Goal: Task Accomplishment & Management: Complete application form

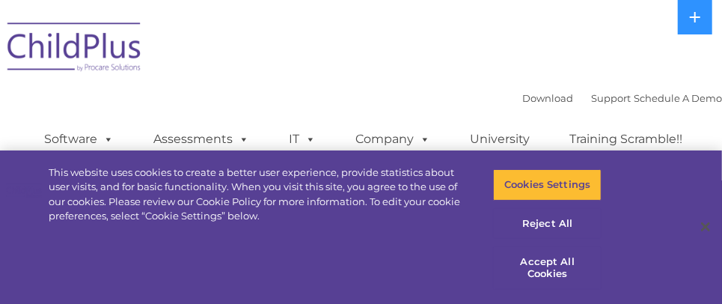
select select "MEDIUM"
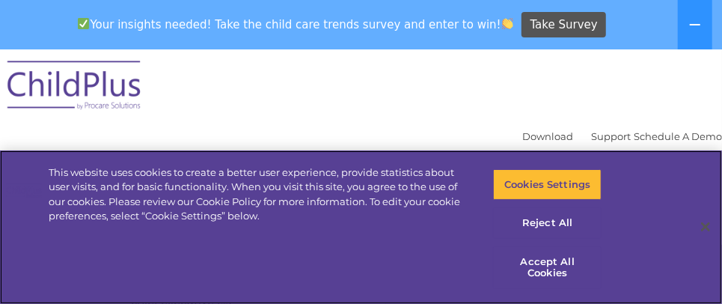
scroll to position [1125, 0]
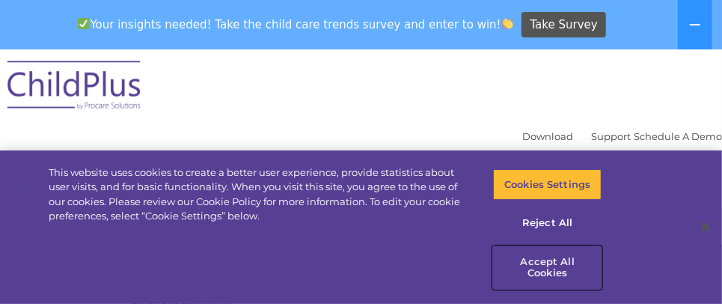
click at [553, 279] on button "Accept All Cookies" at bounding box center [547, 267] width 108 height 43
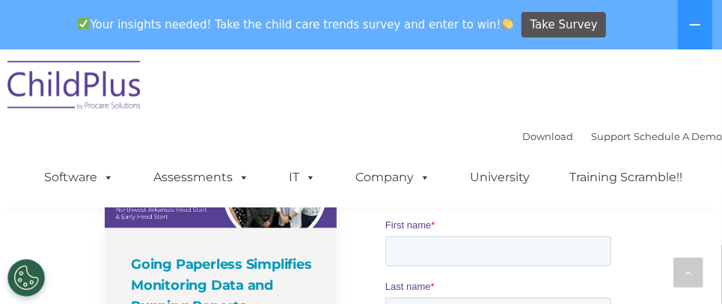
scroll to position [984, 0]
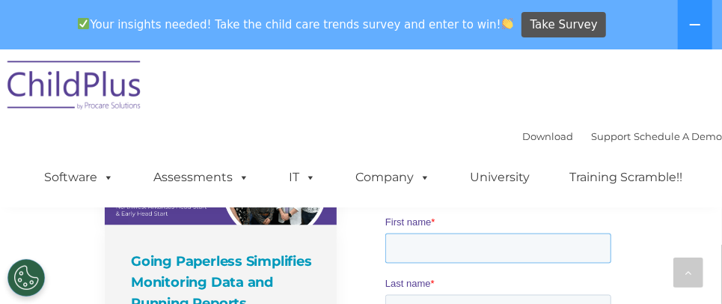
click at [416, 233] on input "First name *" at bounding box center [497, 248] width 226 height 30
type input "[PERSON_NAME]"
click at [424, 294] on input "Last name *" at bounding box center [497, 309] width 226 height 30
type input "[PERSON_NAME]"
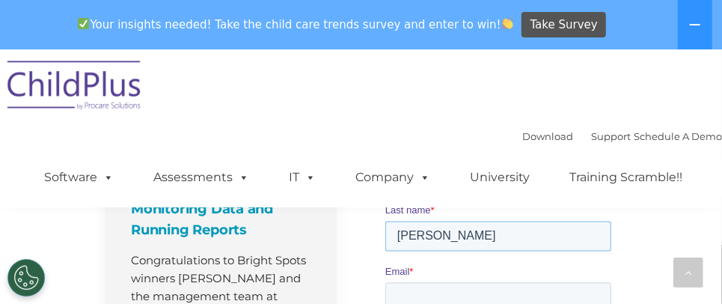
scroll to position [1060, 0]
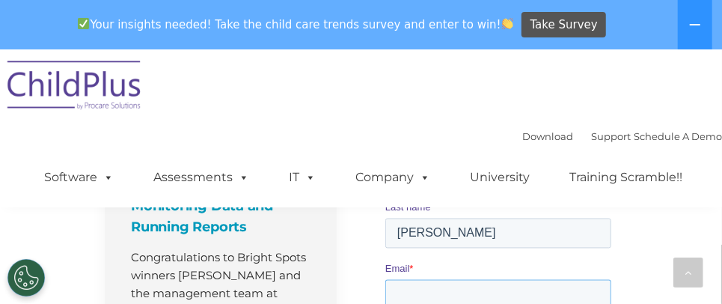
click at [412, 279] on input "Email *" at bounding box center [497, 294] width 226 height 30
type input "[EMAIL_ADDRESS][DOMAIN_NAME]"
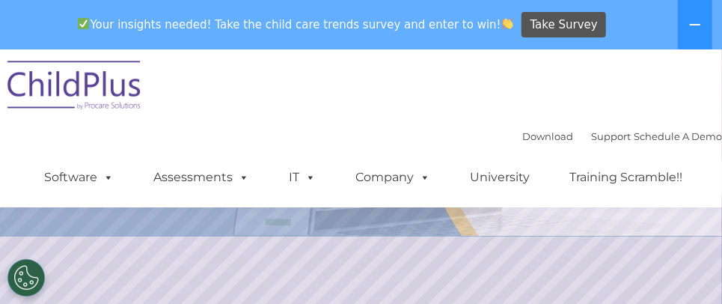
scroll to position [0, 0]
